Goal: Leave review/rating: Leave review/rating

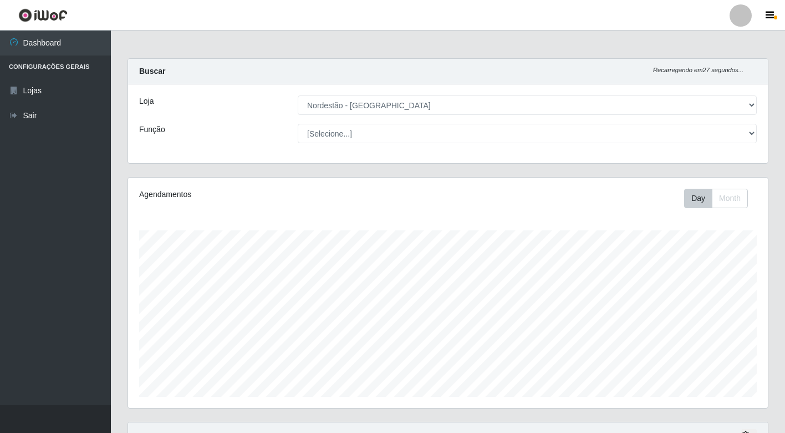
select select "454"
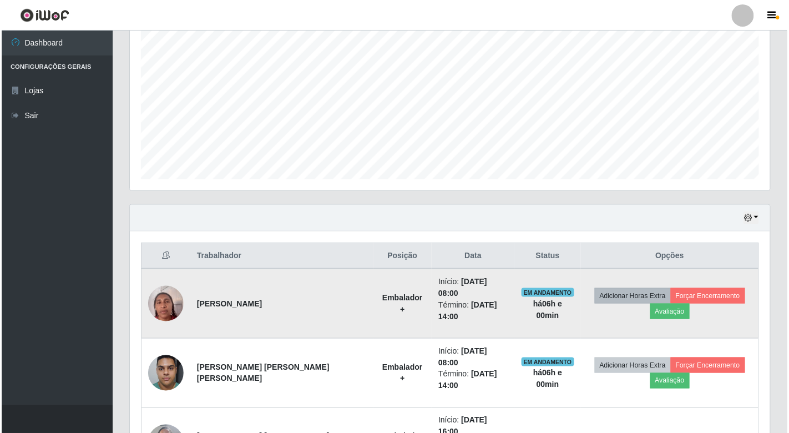
scroll to position [230, 640]
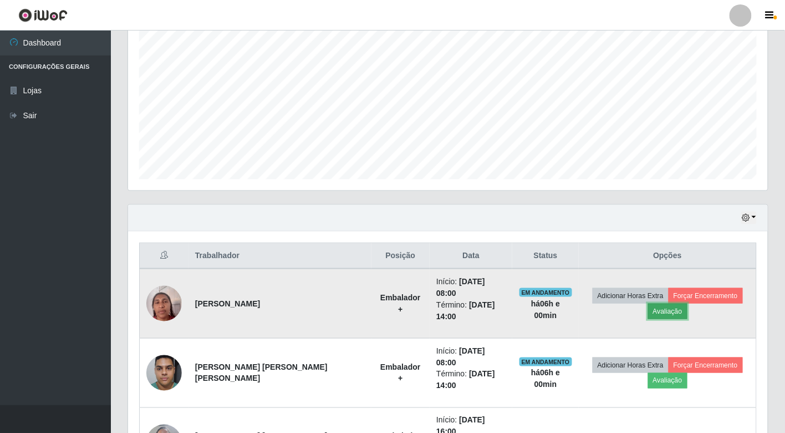
click at [658, 303] on button "Avaliação" at bounding box center [667, 311] width 39 height 16
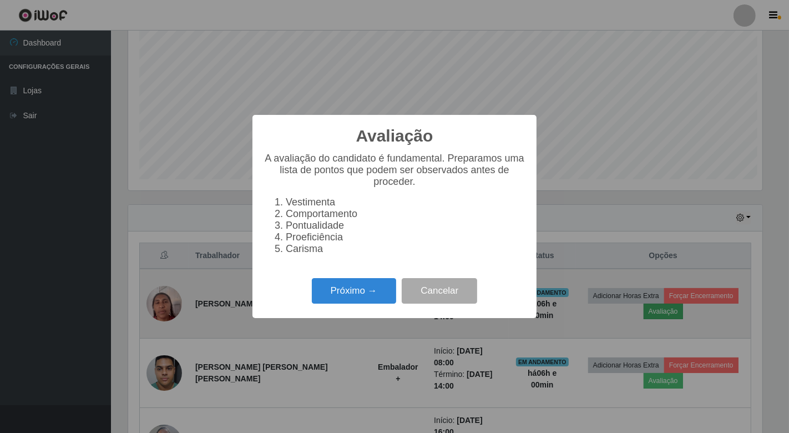
scroll to position [230, 633]
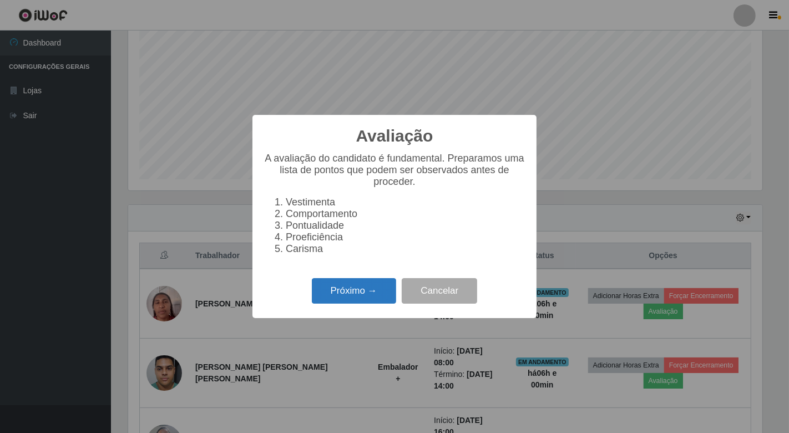
click at [366, 288] on button "Próximo →" at bounding box center [354, 291] width 84 height 26
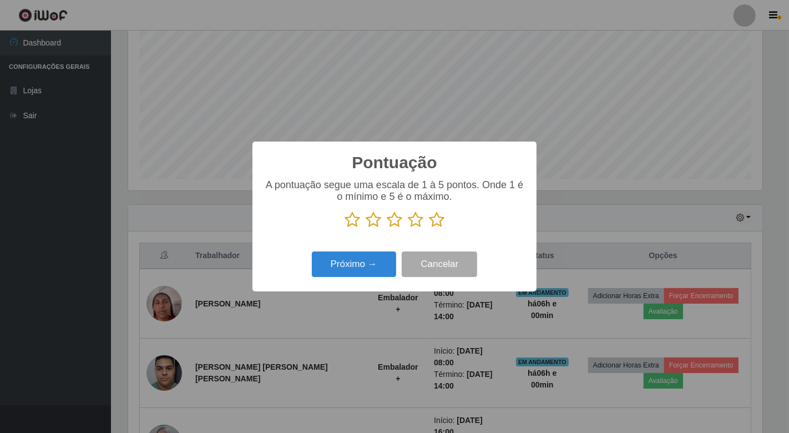
scroll to position [554437, 554033]
click at [352, 223] on icon at bounding box center [352, 219] width 16 height 17
click at [344, 228] on input "radio" at bounding box center [344, 228] width 0 height 0
click at [371, 223] on icon at bounding box center [374, 219] width 16 height 17
click at [366, 228] on input "radio" at bounding box center [366, 228] width 0 height 0
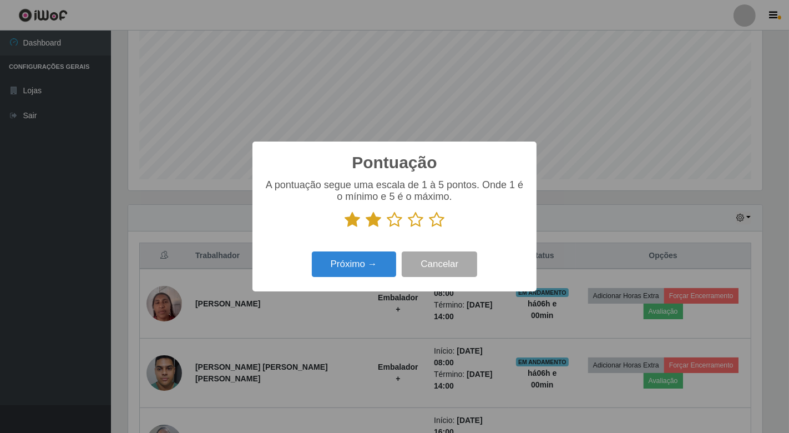
click at [393, 217] on icon at bounding box center [395, 219] width 16 height 17
click at [387, 228] on input "radio" at bounding box center [387, 228] width 0 height 0
click at [414, 220] on icon at bounding box center [416, 219] width 16 height 17
click at [408, 228] on input "radio" at bounding box center [408, 228] width 0 height 0
click at [437, 219] on icon at bounding box center [437, 219] width 16 height 17
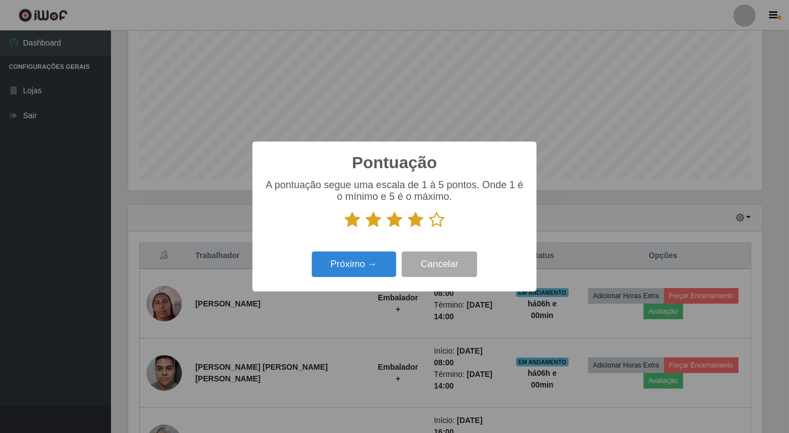
click at [429, 228] on input "radio" at bounding box center [429, 228] width 0 height 0
click at [343, 260] on button "Próximo →" at bounding box center [354, 264] width 84 height 26
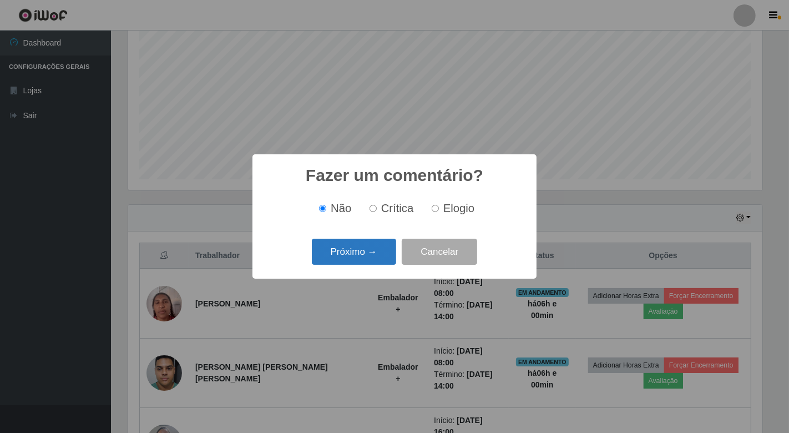
click at [342, 248] on button "Próximo →" at bounding box center [354, 252] width 84 height 26
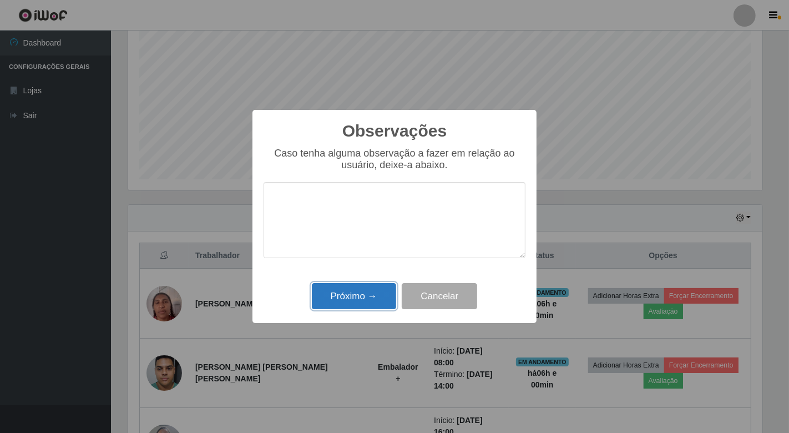
click at [331, 292] on button "Próximo →" at bounding box center [354, 296] width 84 height 26
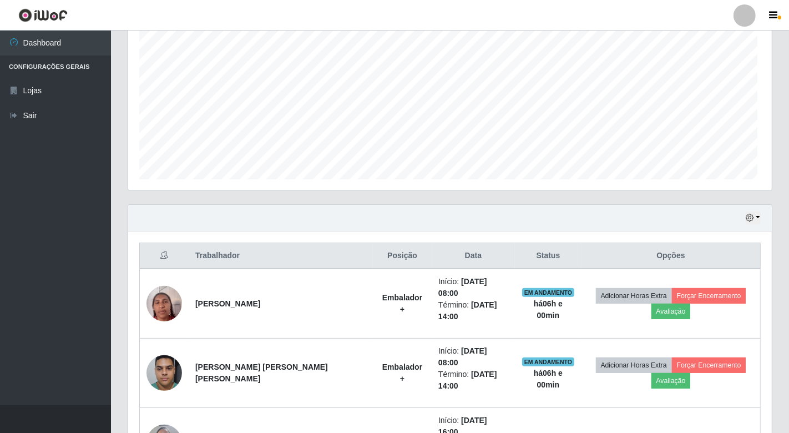
scroll to position [230, 640]
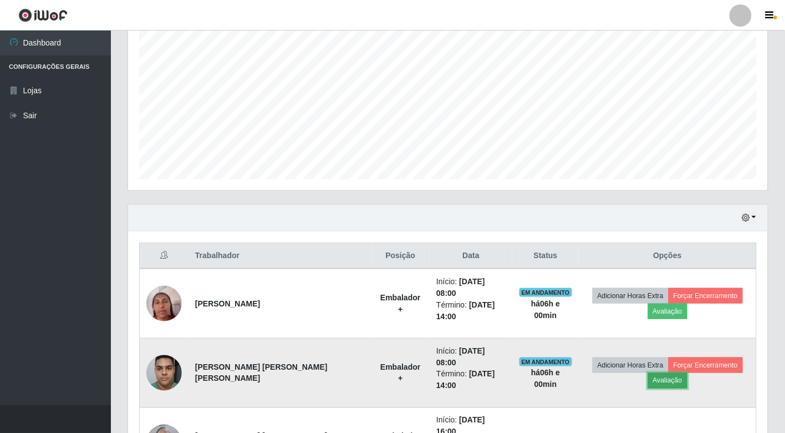
click at [650, 373] on button "Avaliação" at bounding box center [667, 381] width 39 height 16
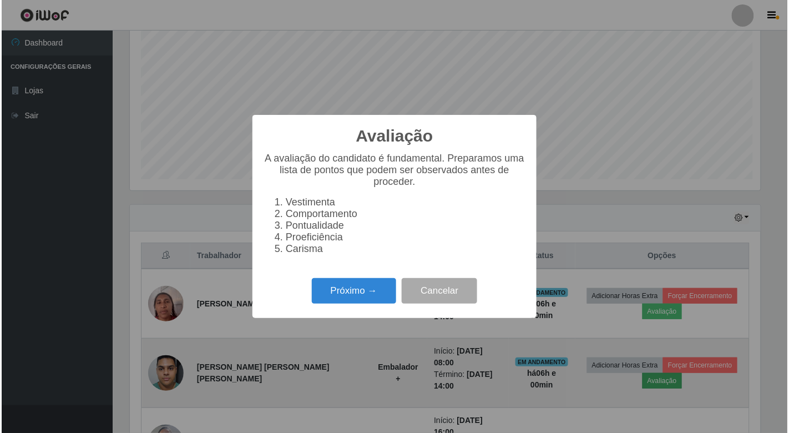
scroll to position [230, 633]
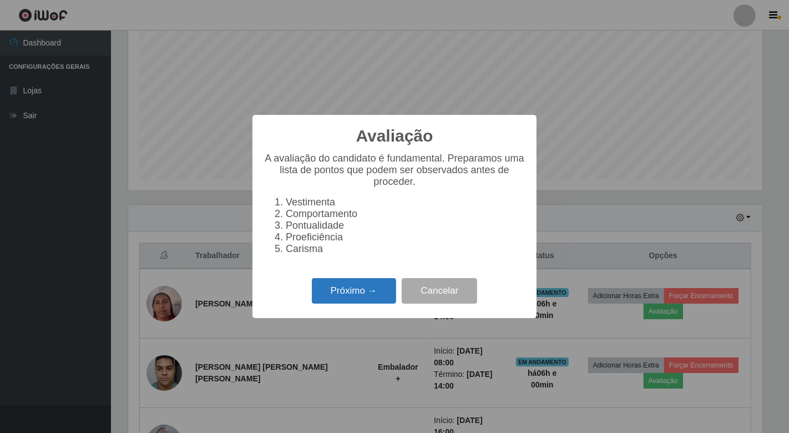
click at [381, 286] on button "Próximo →" at bounding box center [354, 291] width 84 height 26
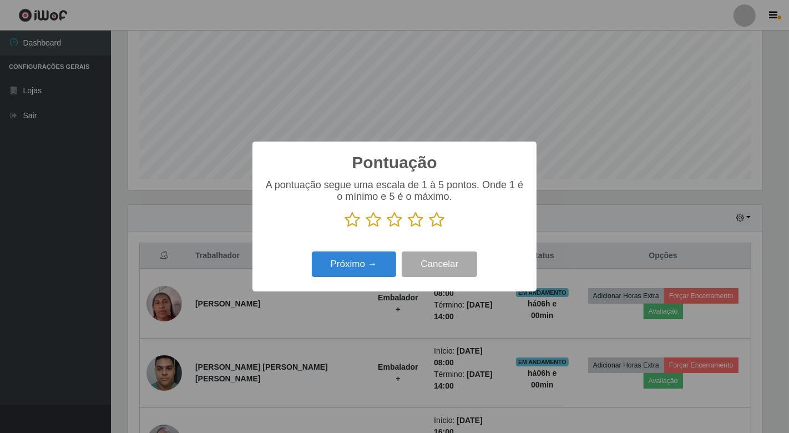
scroll to position [554437, 554033]
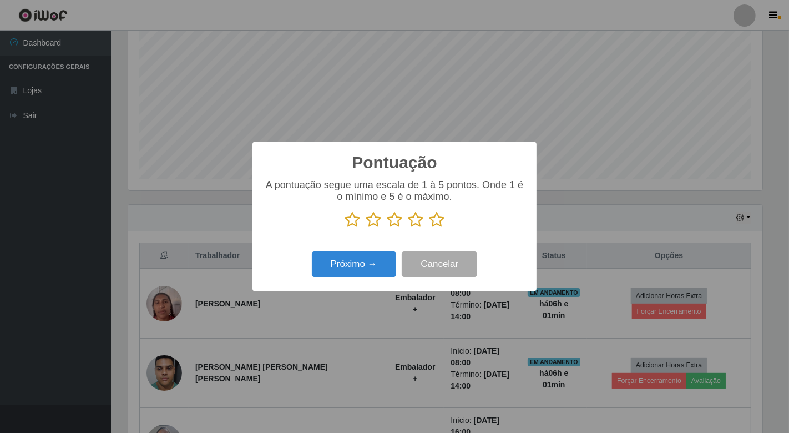
click at [350, 221] on icon at bounding box center [352, 219] width 16 height 17
click at [344, 228] on input "radio" at bounding box center [344, 228] width 0 height 0
click at [375, 219] on icon at bounding box center [374, 219] width 16 height 17
click at [366, 228] on input "radio" at bounding box center [366, 228] width 0 height 0
click at [390, 219] on icon at bounding box center [395, 219] width 16 height 17
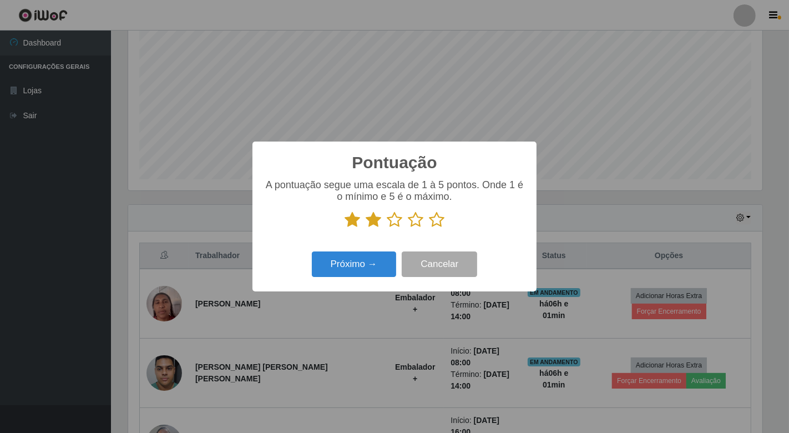
click at [387, 228] on input "radio" at bounding box center [387, 228] width 0 height 0
click at [419, 219] on icon at bounding box center [416, 219] width 16 height 17
click at [408, 228] on input "radio" at bounding box center [408, 228] width 0 height 0
click at [435, 222] on icon at bounding box center [437, 219] width 16 height 17
click at [429, 228] on input "radio" at bounding box center [429, 228] width 0 height 0
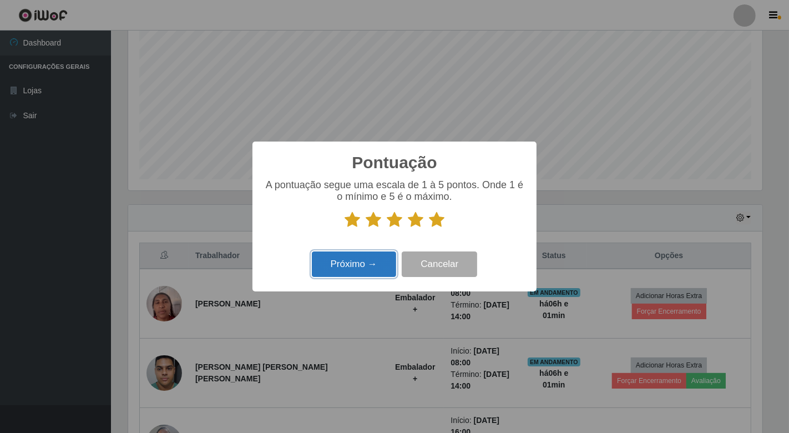
click at [387, 261] on button "Próximo →" at bounding box center [354, 264] width 84 height 26
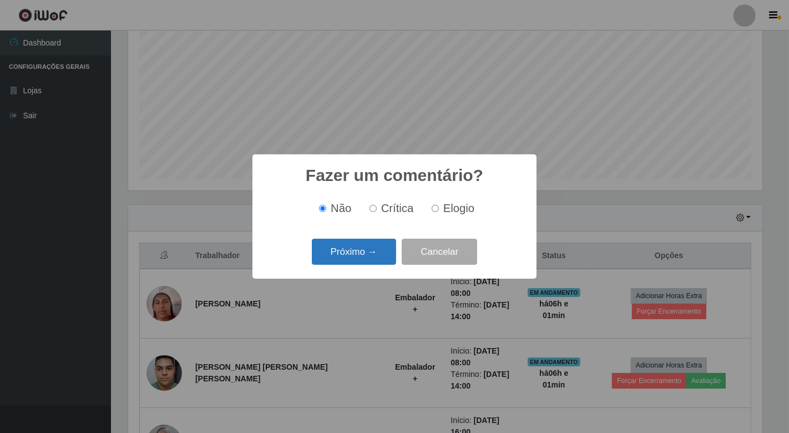
click at [381, 254] on button "Próximo →" at bounding box center [354, 252] width 84 height 26
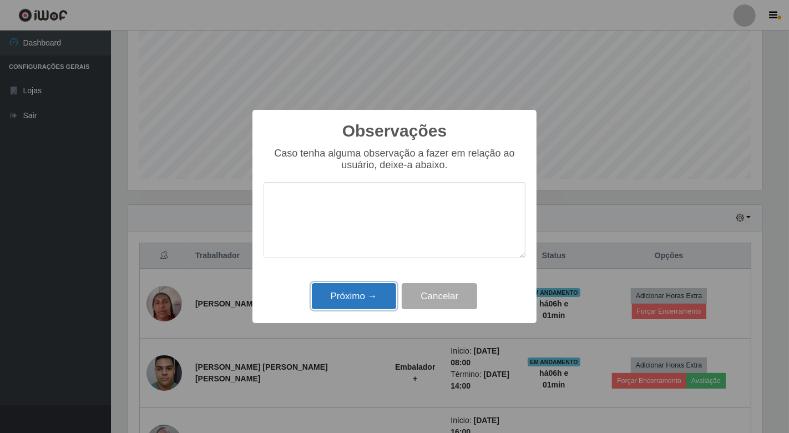
click at [365, 292] on button "Próximo →" at bounding box center [354, 296] width 84 height 26
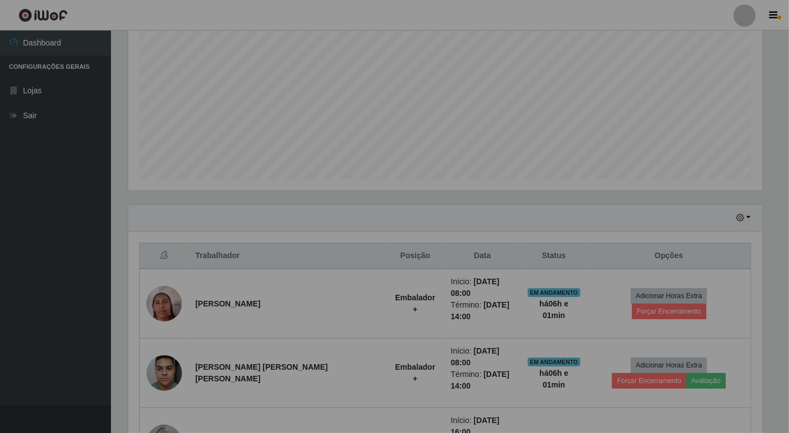
scroll to position [230, 640]
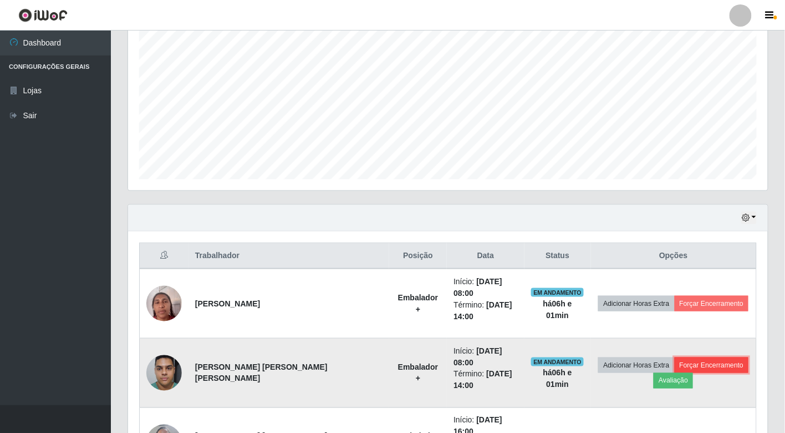
click at [683, 357] on button "Forçar Encerramento" at bounding box center [712, 365] width 74 height 16
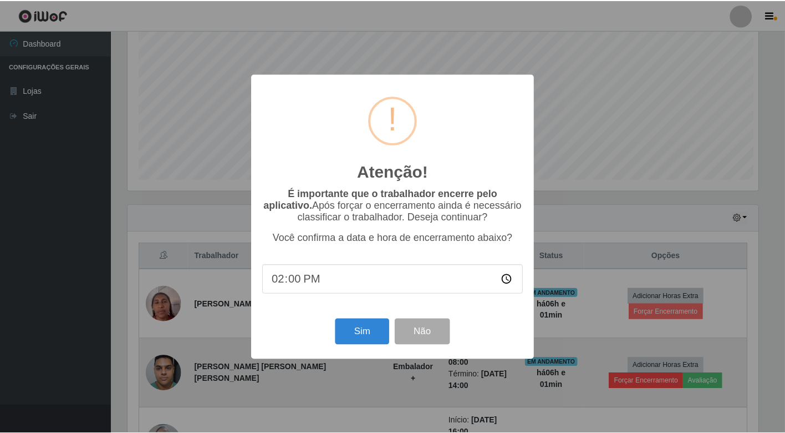
scroll to position [230, 633]
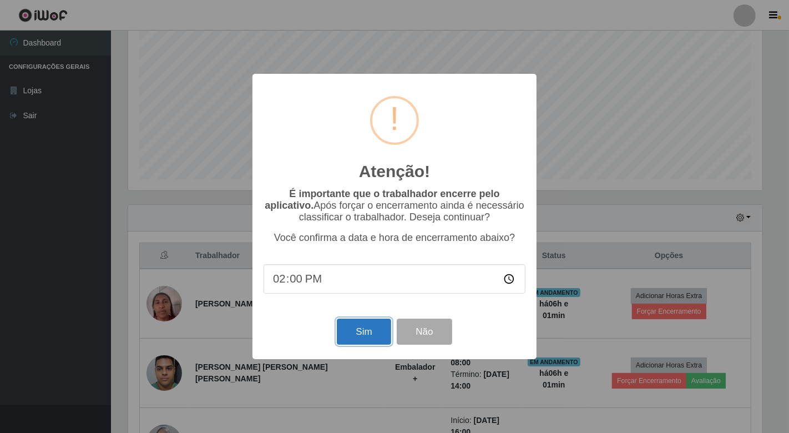
click at [383, 329] on button "Sim" at bounding box center [364, 331] width 54 height 26
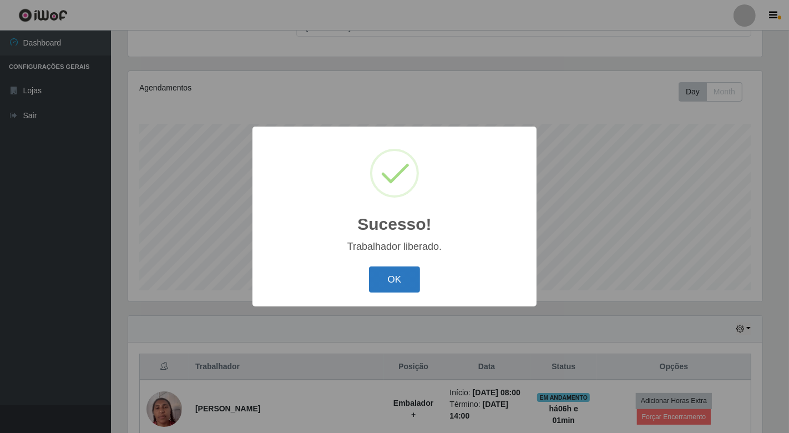
click at [392, 278] on button "OK" at bounding box center [395, 279] width 52 height 26
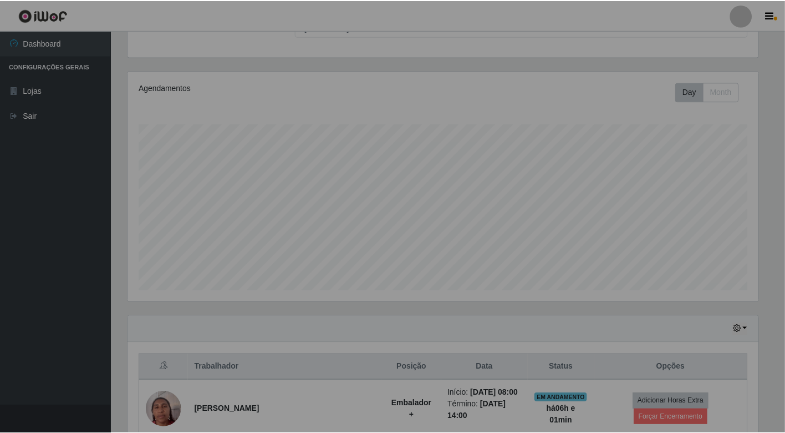
scroll to position [230, 640]
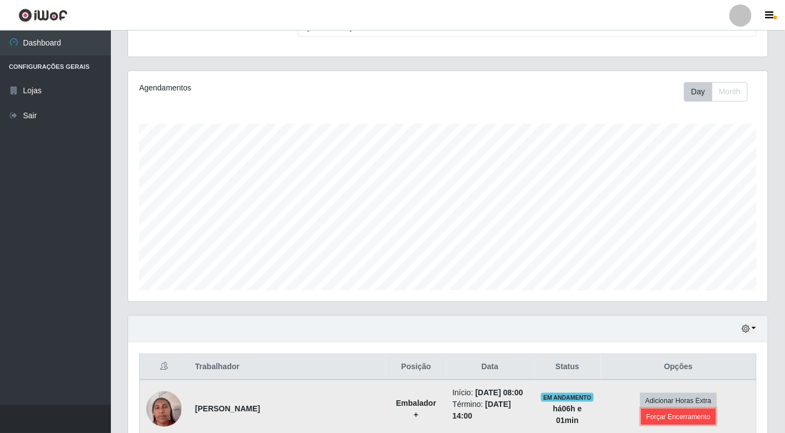
click at [701, 409] on button "Forçar Encerramento" at bounding box center [679, 417] width 74 height 16
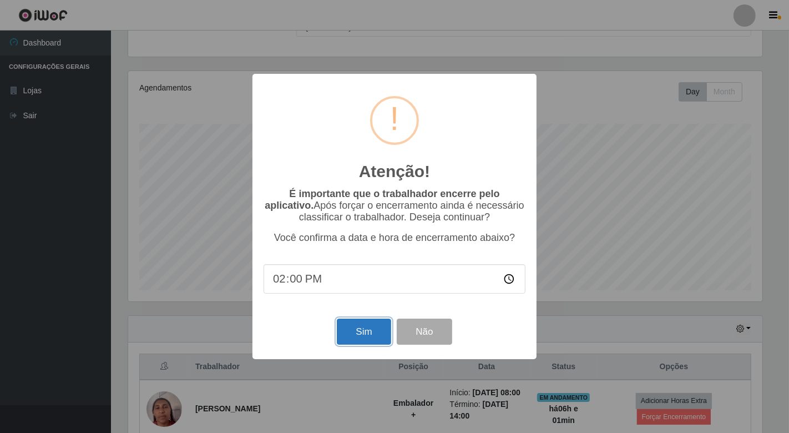
click at [365, 328] on button "Sim" at bounding box center [364, 331] width 54 height 26
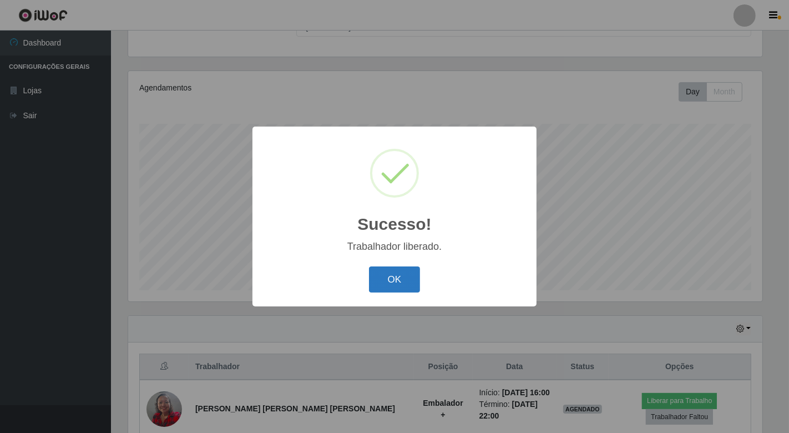
click at [400, 276] on button "OK" at bounding box center [395, 279] width 52 height 26
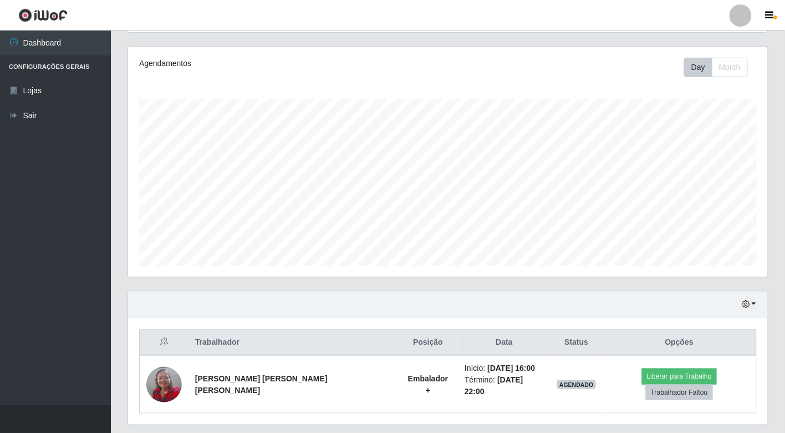
scroll to position [156, 0]
